Goal: Task Accomplishment & Management: Complete application form

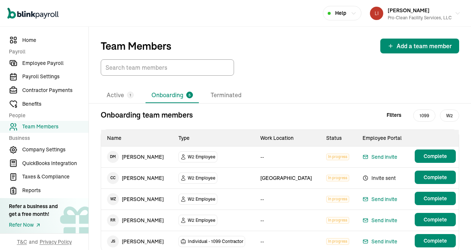
scroll to position [26, 0]
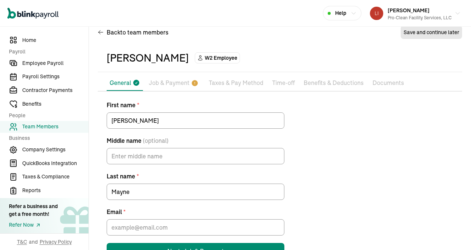
scroll to position [38, 0]
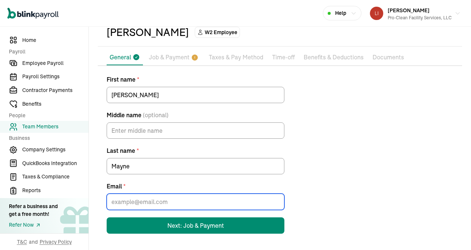
click at [146, 201] on input "Email *" at bounding box center [196, 201] width 178 height 16
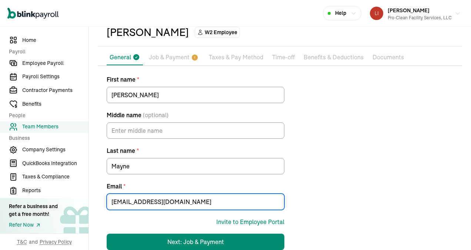
drag, startPoint x: 174, startPoint y: 203, endPoint x: 86, endPoint y: 209, distance: 88.0
click at [86, 209] on div "Home Payroll Employee Payroll Payroll Settings Contractor Payments Benefits Peo…" at bounding box center [235, 127] width 471 height 277
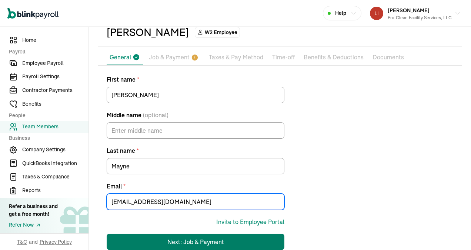
type input "[EMAIL_ADDRESS][DOMAIN_NAME]"
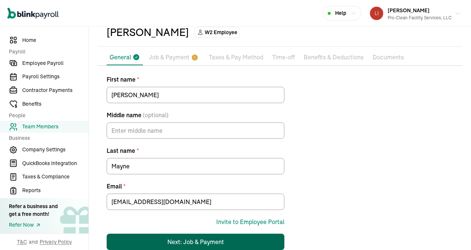
click at [203, 238] on div "Next: Job & Payment" at bounding box center [195, 241] width 57 height 9
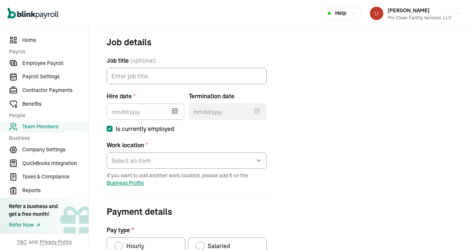
scroll to position [87, 0]
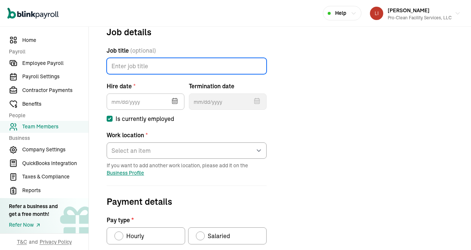
click at [134, 65] on input "Job title (optional)" at bounding box center [187, 66] width 160 height 16
type input "Laborer"
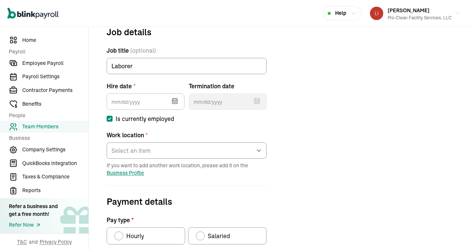
click at [173, 101] on icon "button" at bounding box center [174, 101] width 5 height 5
type input "[DATE]"
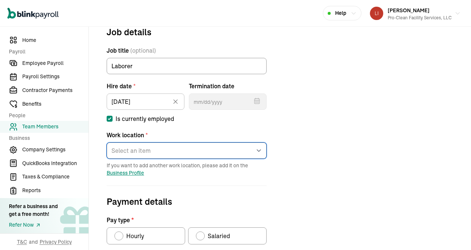
click at [164, 150] on select "Select an item [GEOGRAPHIC_DATA] [PERSON_NAME]'s home address Works from home" at bounding box center [187, 150] width 160 height 16
select select "[STREET_ADDRESS]"
click at [107, 142] on select "Select an item [GEOGRAPHIC_DATA] [PERSON_NAME]'s home address Works from home" at bounding box center [187, 150] width 160 height 16
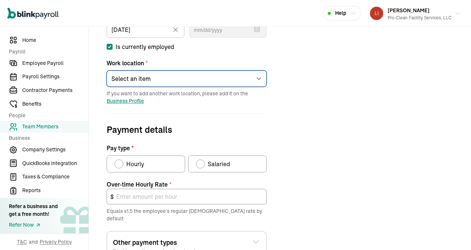
scroll to position [161, 0]
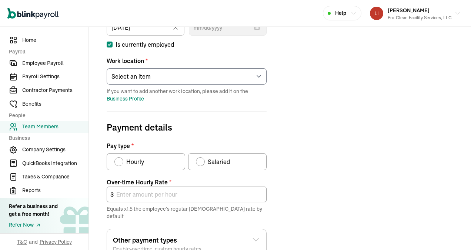
click at [118, 162] on div "Pay type" at bounding box center [119, 162] width 6 height 6
click at [118, 162] on input "Hourly" at bounding box center [117, 160] width 6 height 6
radio input "true"
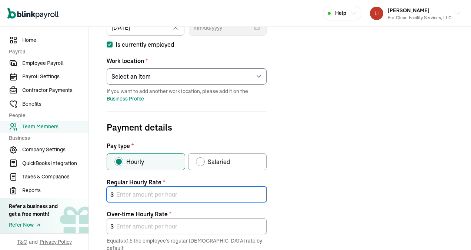
click at [136, 190] on input "text" at bounding box center [187, 194] width 160 height 16
type input "1"
type input "1.50"
type input "15"
type input "22.50"
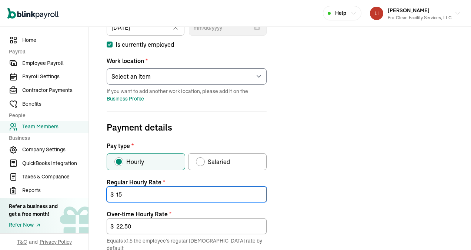
type input "1"
type input "1.50"
type input "16"
type input "24.00"
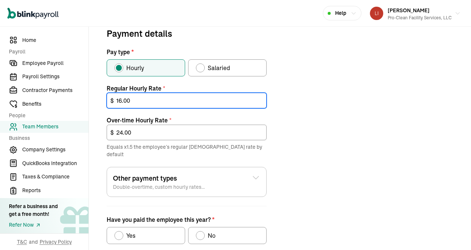
scroll to position [294, 0]
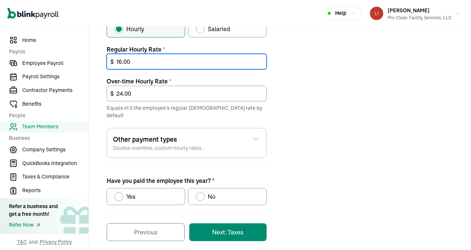
type input "16.00"
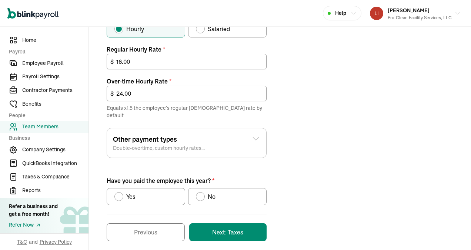
click at [121, 192] on div "Have you paid the employee this year?" at bounding box center [118, 196] width 9 height 9
click at [120, 191] on input "Yes" at bounding box center [117, 194] width 6 height 6
radio input "true"
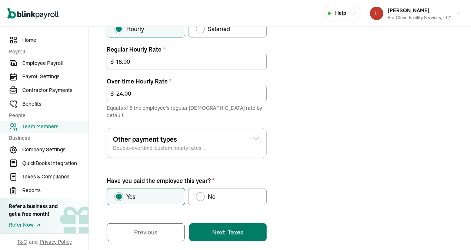
click at [226, 224] on button "Next: Taxes" at bounding box center [227, 232] width 77 height 18
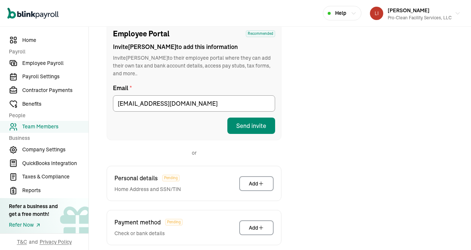
scroll to position [124, 0]
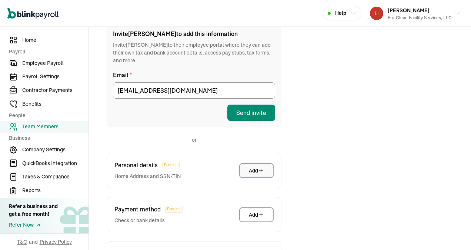
click at [255, 167] on div "Add" at bounding box center [256, 170] width 15 height 7
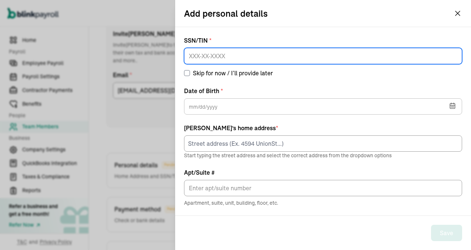
click at [208, 54] on input at bounding box center [323, 56] width 278 height 16
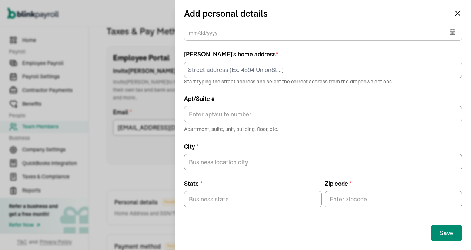
scroll to position [80, 0]
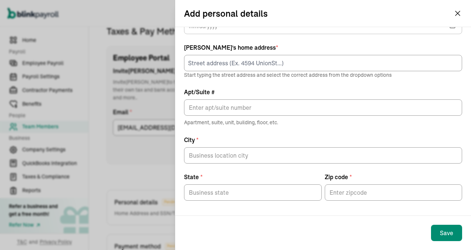
type input "212-98-0732"
click at [457, 13] on icon "button" at bounding box center [457, 13] width 9 height 9
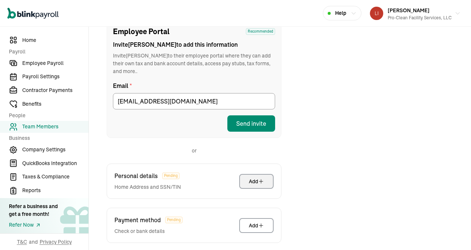
scroll to position [192, 0]
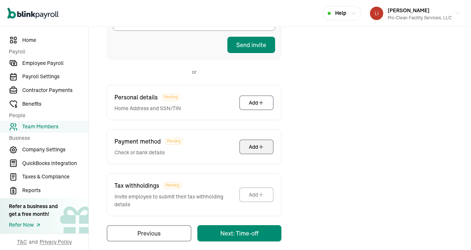
click at [254, 143] on div "Add" at bounding box center [256, 146] width 15 height 7
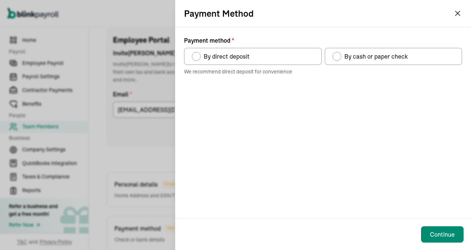
scroll to position [87, 0]
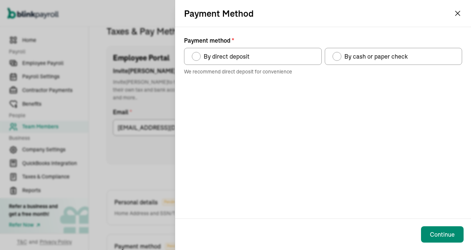
click at [338, 57] on div "Payment method" at bounding box center [337, 56] width 6 height 6
click at [338, 57] on input "By cash or paper check" at bounding box center [335, 54] width 6 height 6
radio input "true"
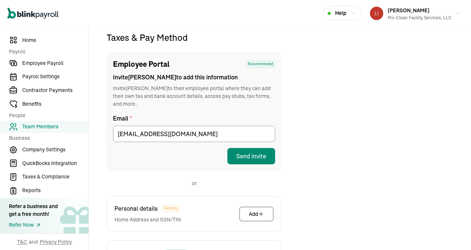
scroll to position [7, 0]
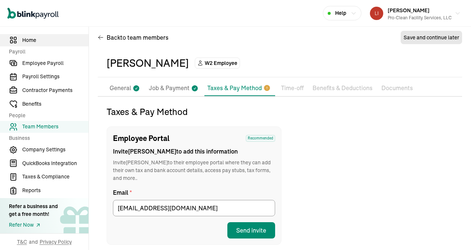
click at [28, 39] on span "Home" at bounding box center [55, 40] width 66 height 8
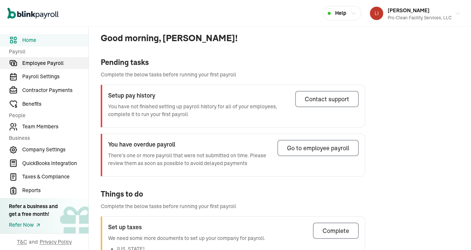
click at [34, 64] on span "Employee Payroll" at bounding box center [55, 63] width 66 height 8
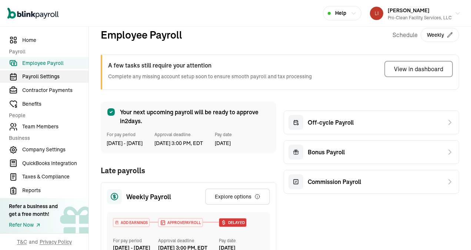
click at [36, 76] on span "Payroll Settings" at bounding box center [55, 77] width 66 height 8
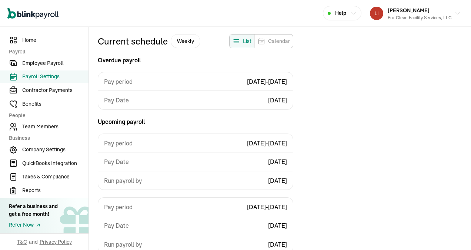
scroll to position [67, 0]
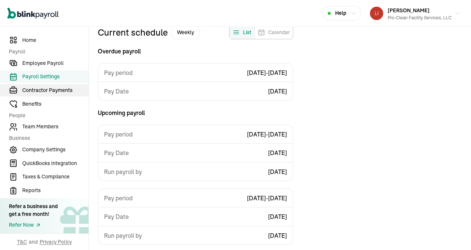
click at [38, 91] on span "Contractor Payments" at bounding box center [55, 90] width 66 height 8
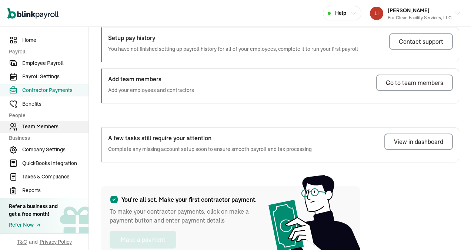
click at [47, 126] on span "Team Members" at bounding box center [55, 127] width 66 height 8
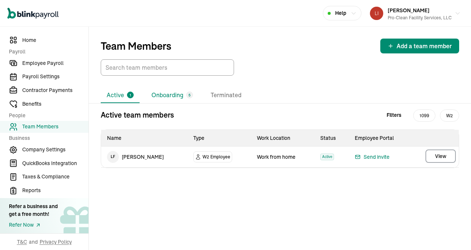
click at [159, 93] on li "Onboarding 5" at bounding box center [172, 95] width 53 height 16
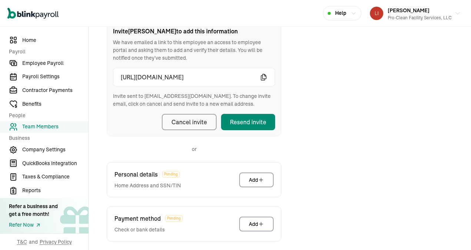
scroll to position [161, 0]
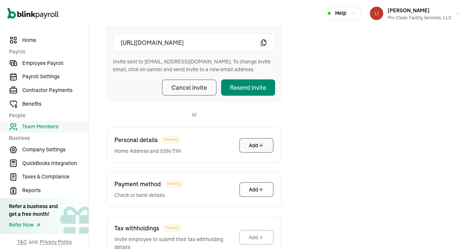
click at [253, 146] on div "Add" at bounding box center [256, 144] width 15 height 7
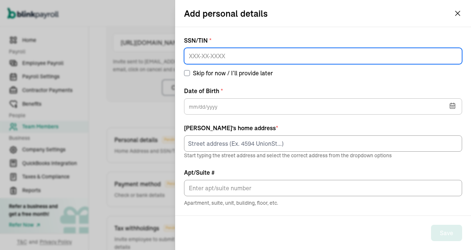
click at [200, 57] on input at bounding box center [323, 56] width 278 height 16
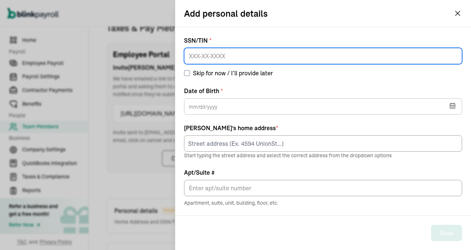
scroll to position [87, 0]
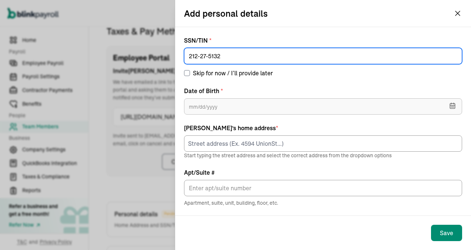
type input "212-27-5132"
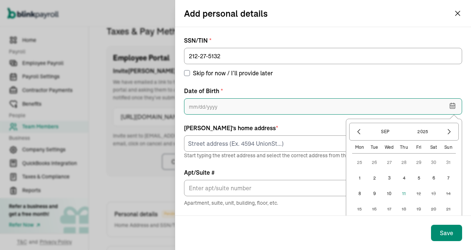
click at [208, 106] on input "text" at bounding box center [323, 106] width 278 height 16
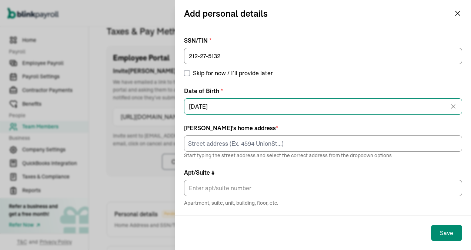
type input "[DATE]"
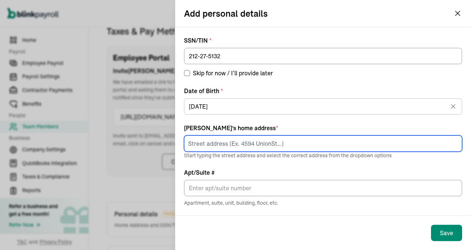
click at [202, 147] on input at bounding box center [323, 143] width 278 height 16
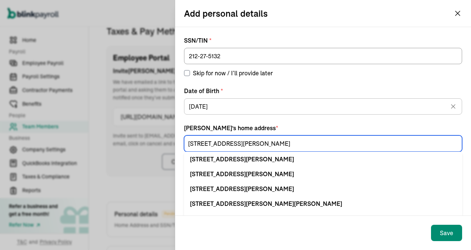
type input "[STREET_ADDRESS][PERSON_NAME]"
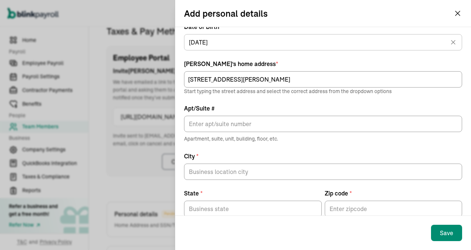
scroll to position [74, 0]
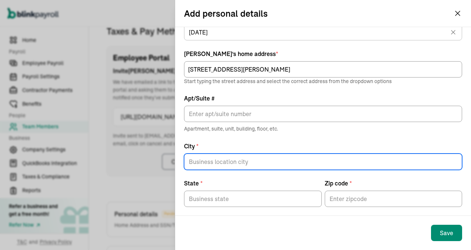
click at [213, 163] on input "City *" at bounding box center [323, 161] width 278 height 16
type input "Westernport"
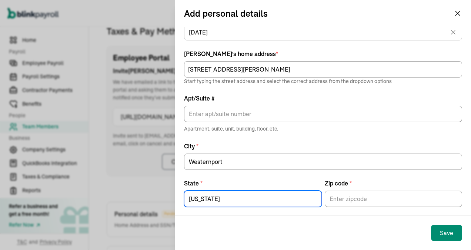
type input "[US_STATE]"
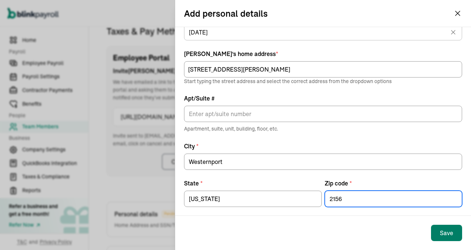
click at [446, 229] on div "Save" at bounding box center [446, 232] width 13 height 9
type input "21562"
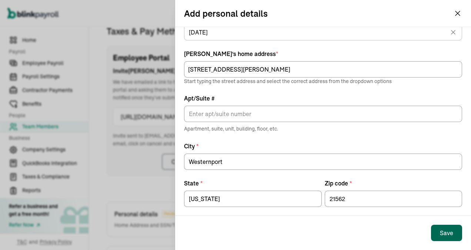
click at [439, 236] on button "Save" at bounding box center [446, 232] width 31 height 16
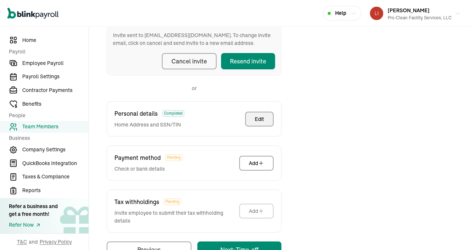
scroll to position [199, 0]
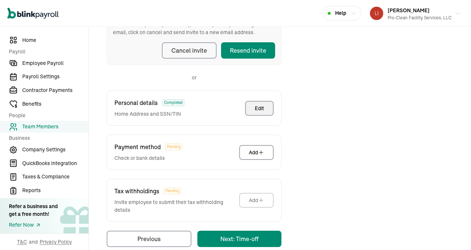
click at [257, 110] on div "Edit" at bounding box center [259, 107] width 9 height 7
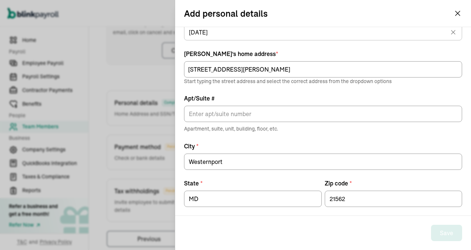
scroll to position [67, 0]
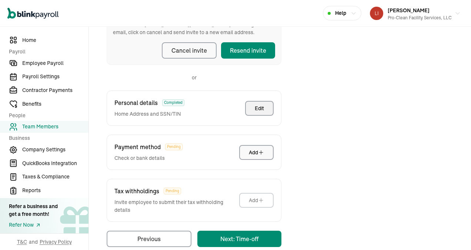
click at [253, 156] on button "Add" at bounding box center [256, 152] width 34 height 15
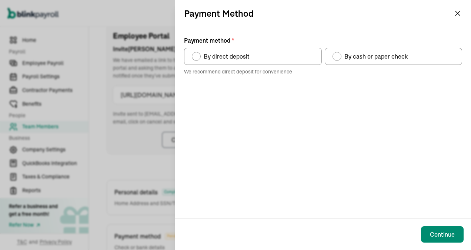
scroll to position [87, 0]
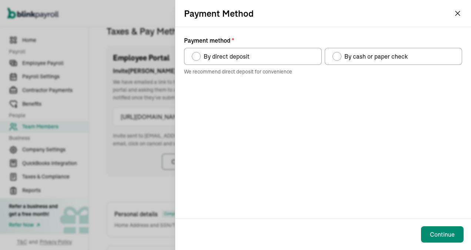
click at [339, 54] on div "Payment method" at bounding box center [337, 56] width 6 height 6
click at [338, 54] on input "By cash or paper check" at bounding box center [335, 54] width 6 height 6
radio input "true"
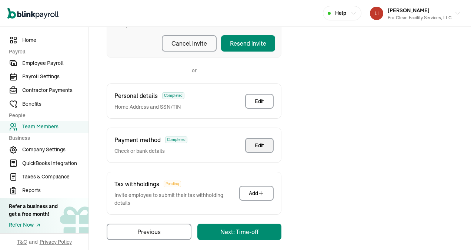
scroll to position [212, 0]
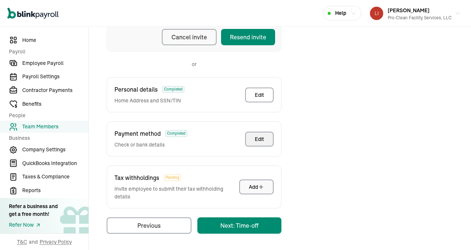
click at [256, 188] on div "Add" at bounding box center [256, 186] width 15 height 7
